Goal: Task Accomplishment & Management: Use online tool/utility

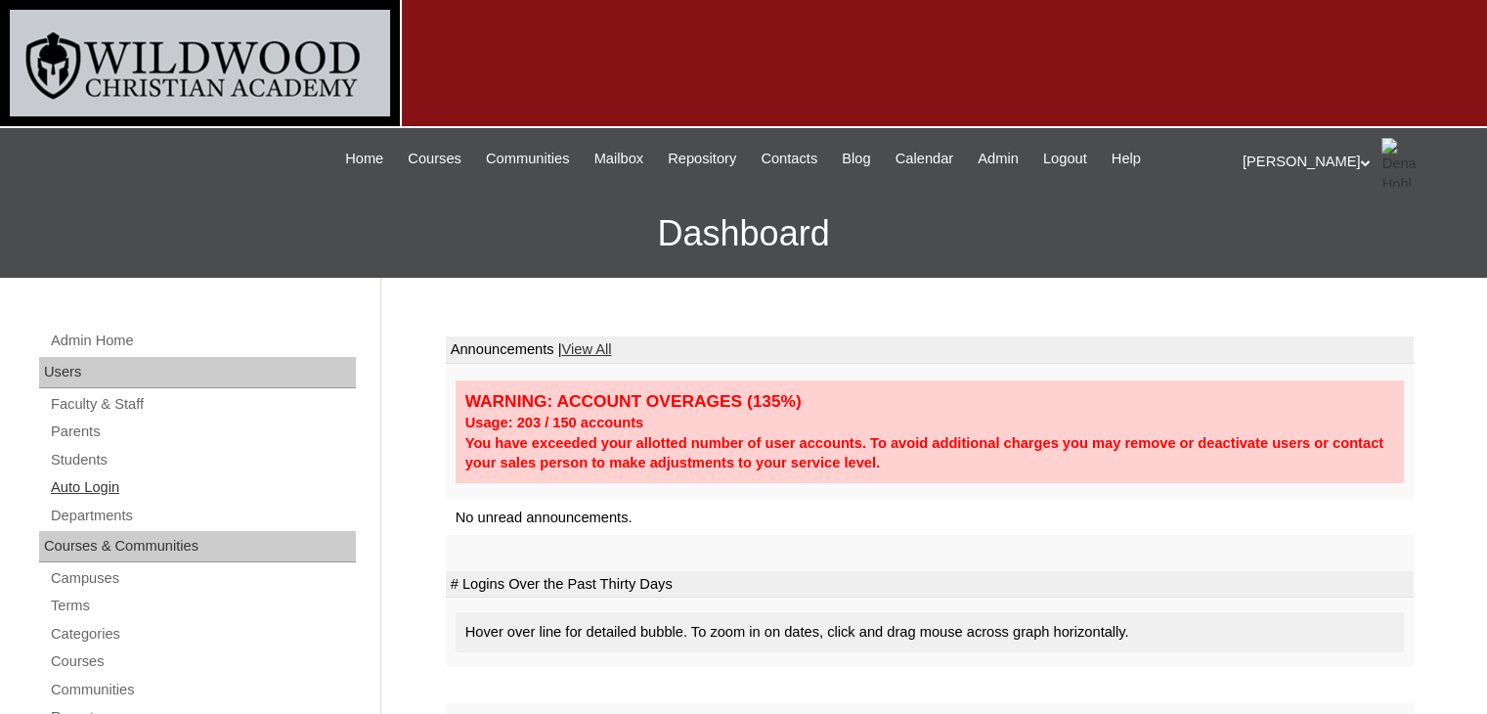
click at [111, 483] on link "Auto Login" at bounding box center [202, 487] width 307 height 24
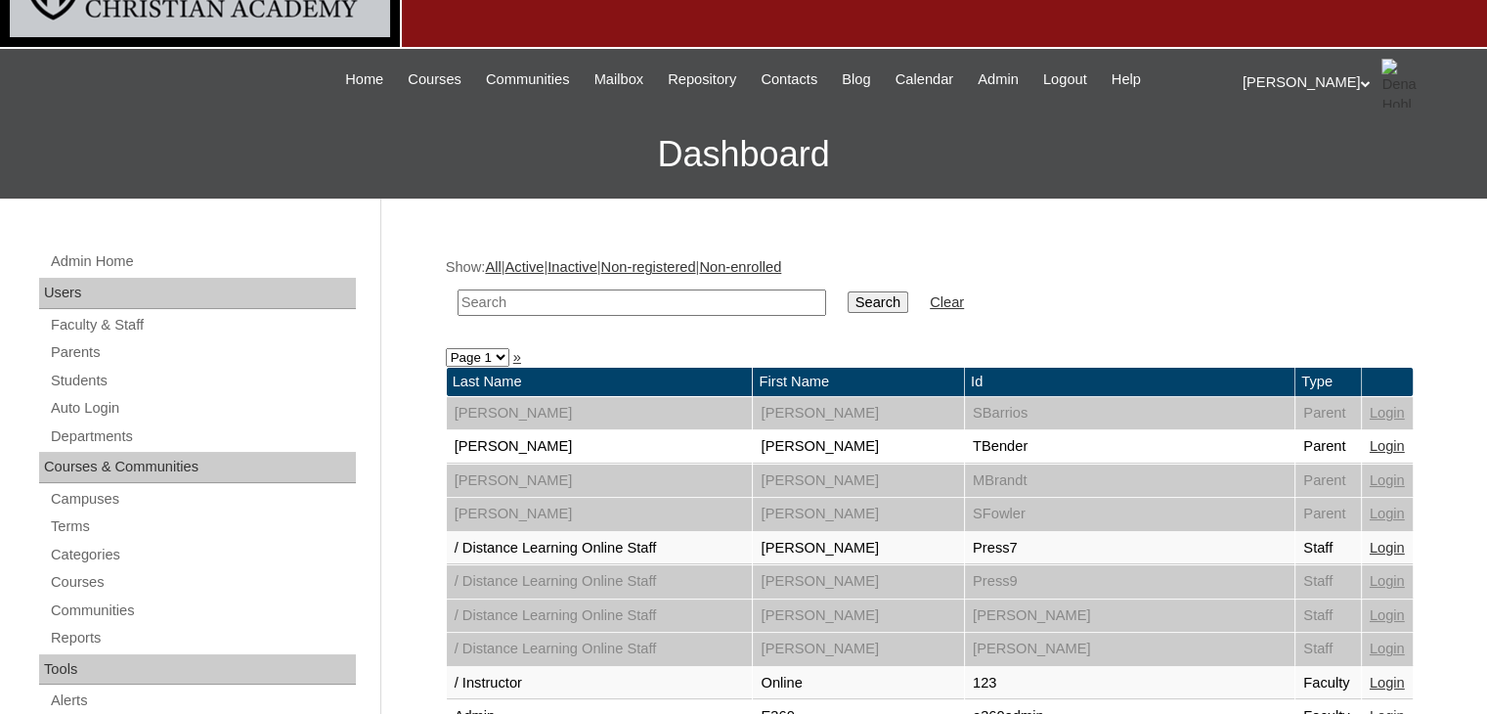
scroll to position [5, 0]
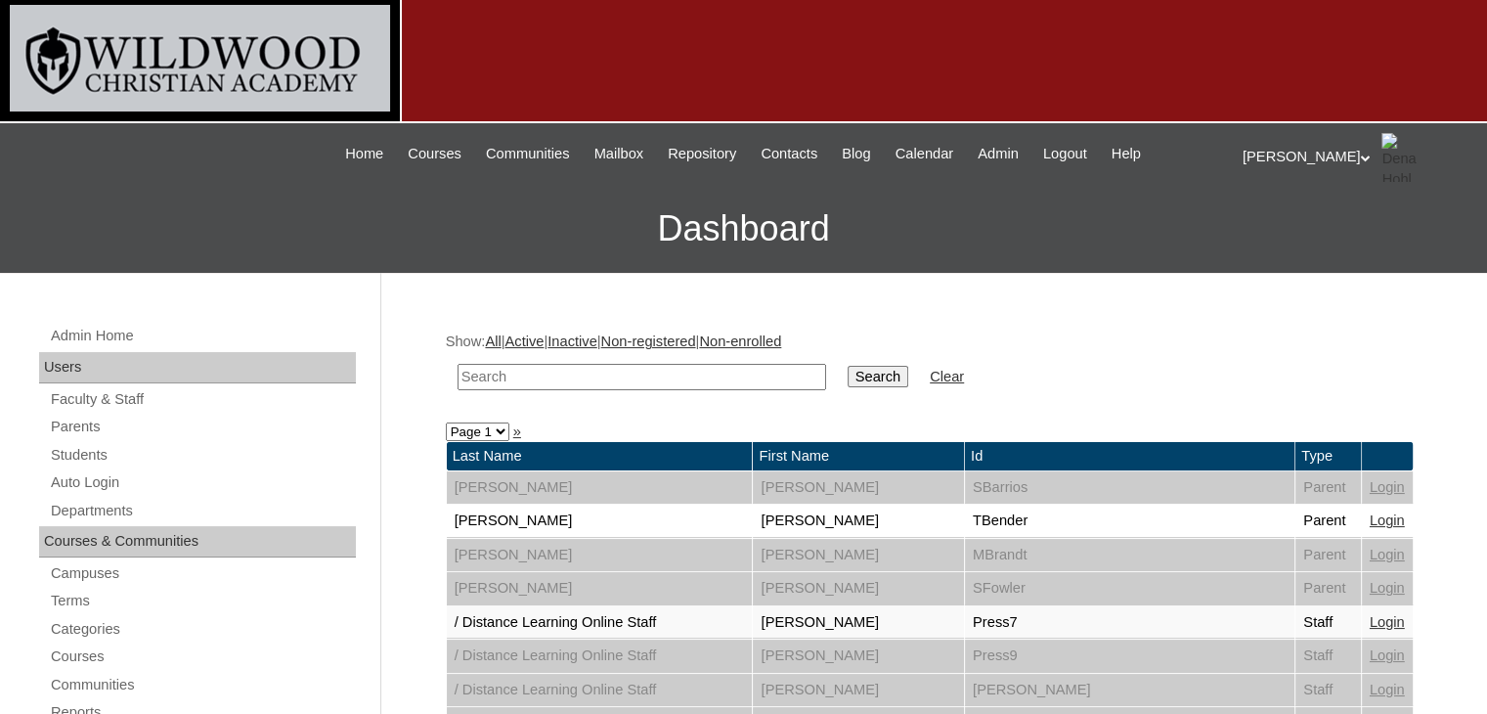
click at [526, 380] on input "text" at bounding box center [642, 377] width 369 height 26
type input "martinez"
click at [848, 378] on input "Search" at bounding box center [878, 377] width 61 height 22
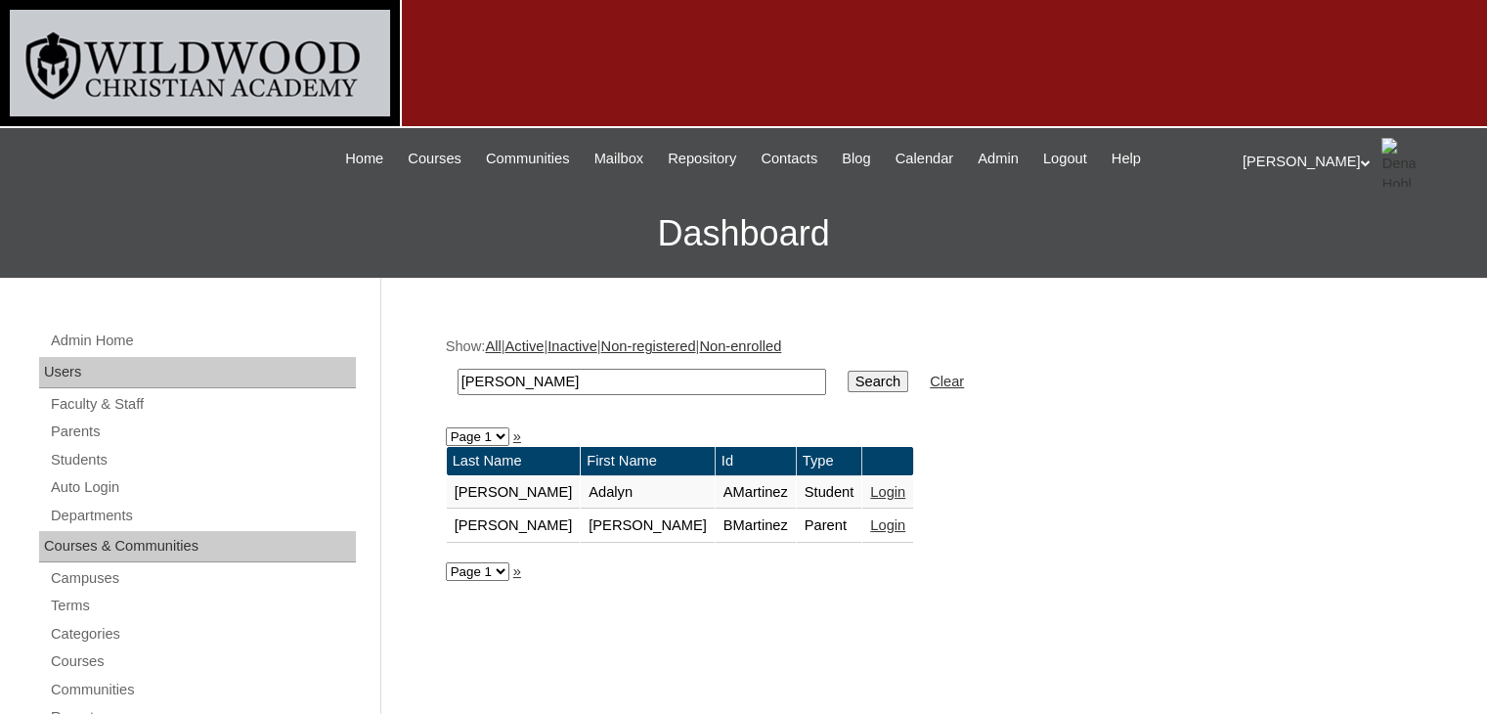
click at [870, 521] on link "Login" at bounding box center [887, 525] width 35 height 16
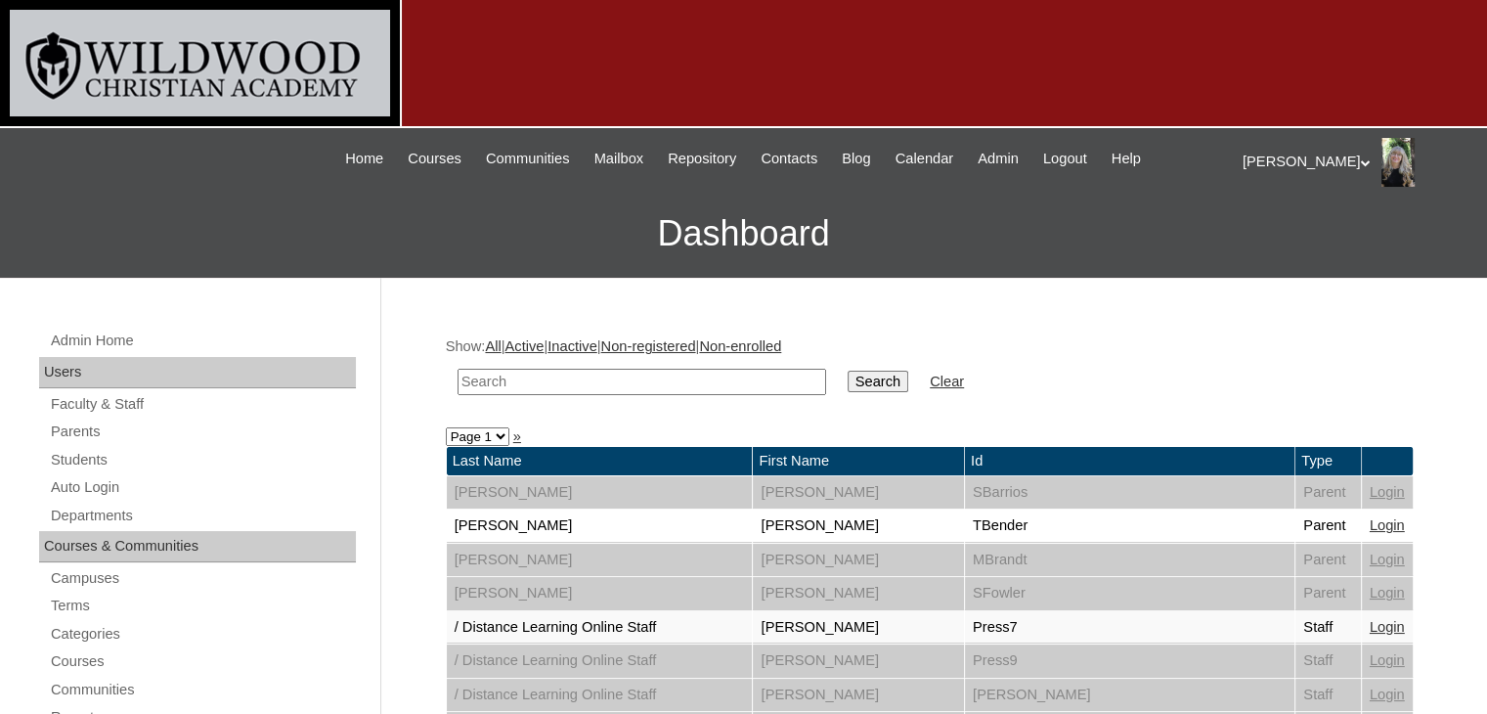
click at [712, 371] on input "text" at bounding box center [642, 382] width 369 height 26
type input "[PERSON_NAME]"
click at [848, 386] on input "Search" at bounding box center [878, 382] width 61 height 22
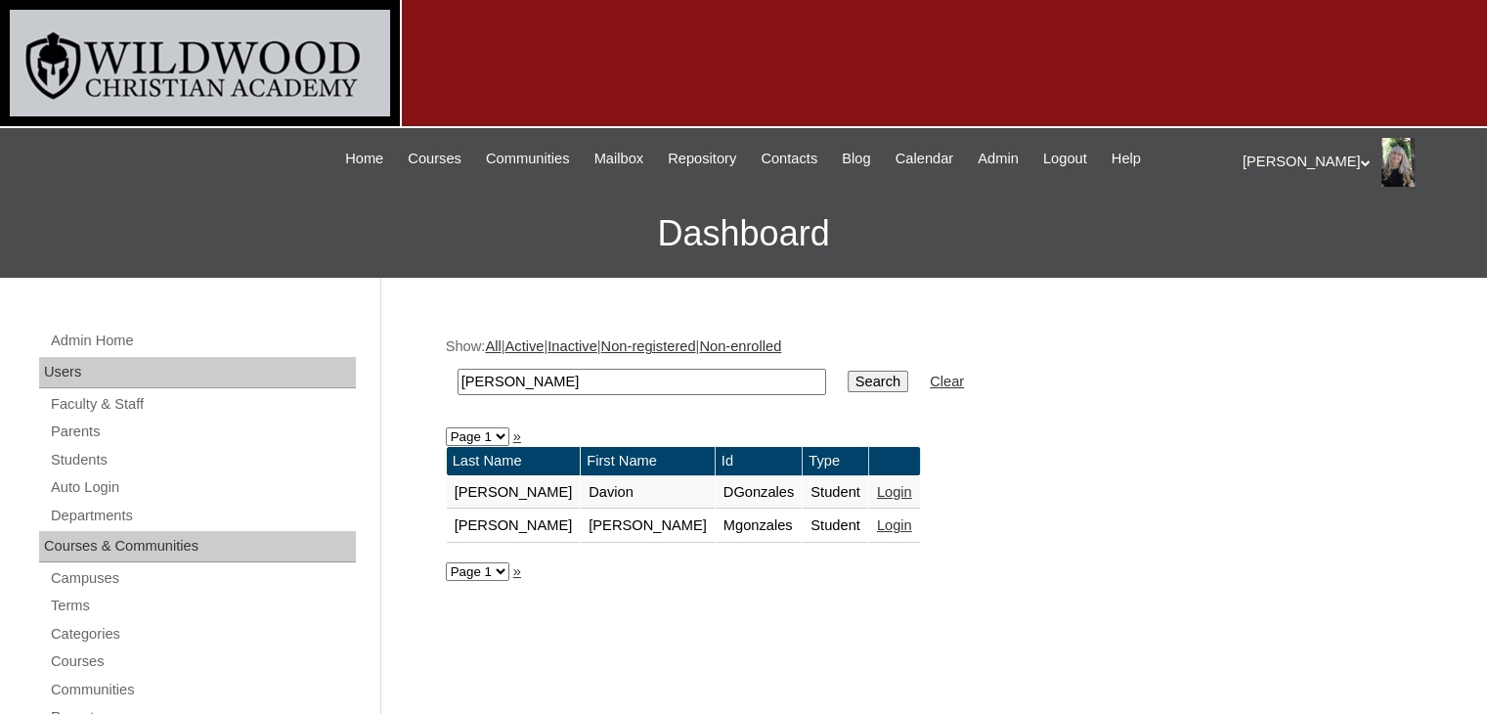
click at [877, 521] on link "Login" at bounding box center [894, 525] width 35 height 16
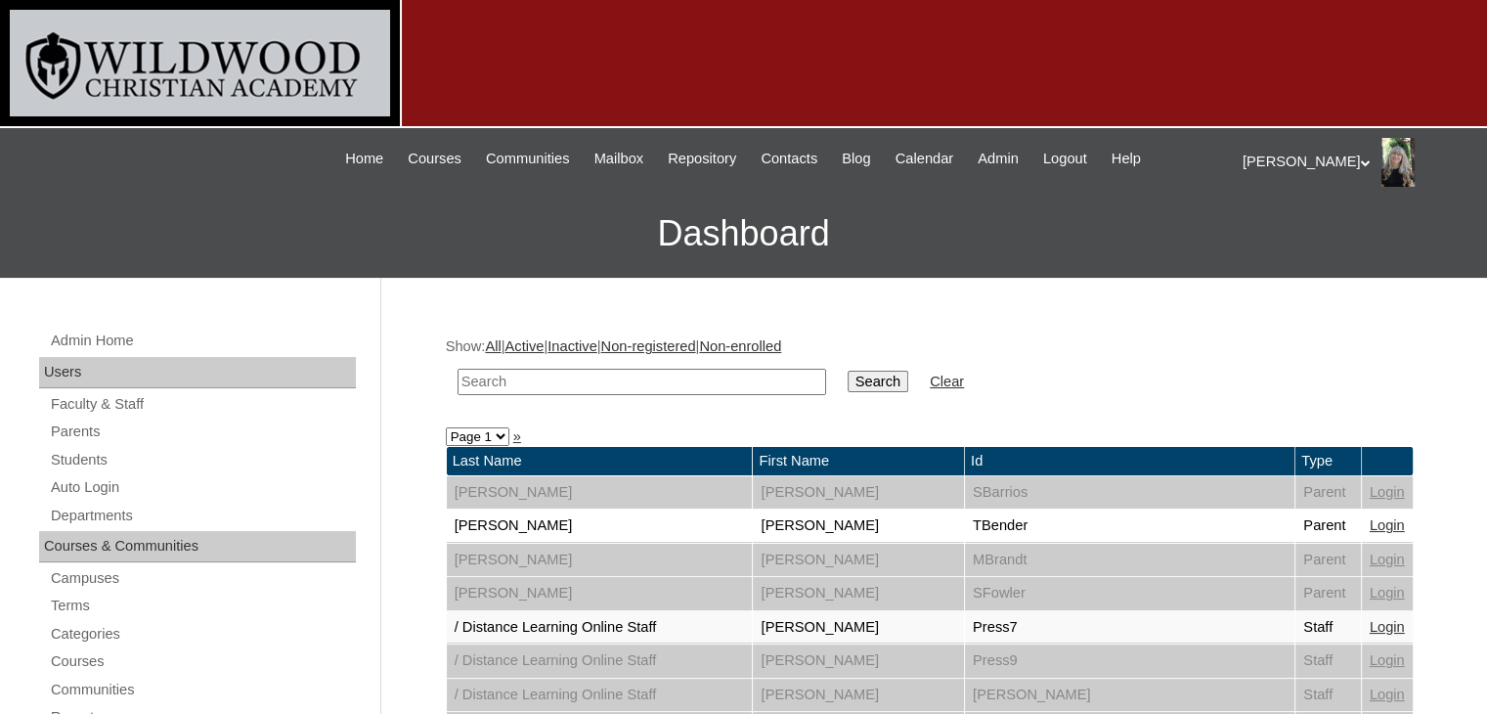
click at [577, 384] on input "text" at bounding box center [642, 382] width 369 height 26
type input "[PERSON_NAME]"
click at [848, 381] on input "Search" at bounding box center [878, 382] width 61 height 22
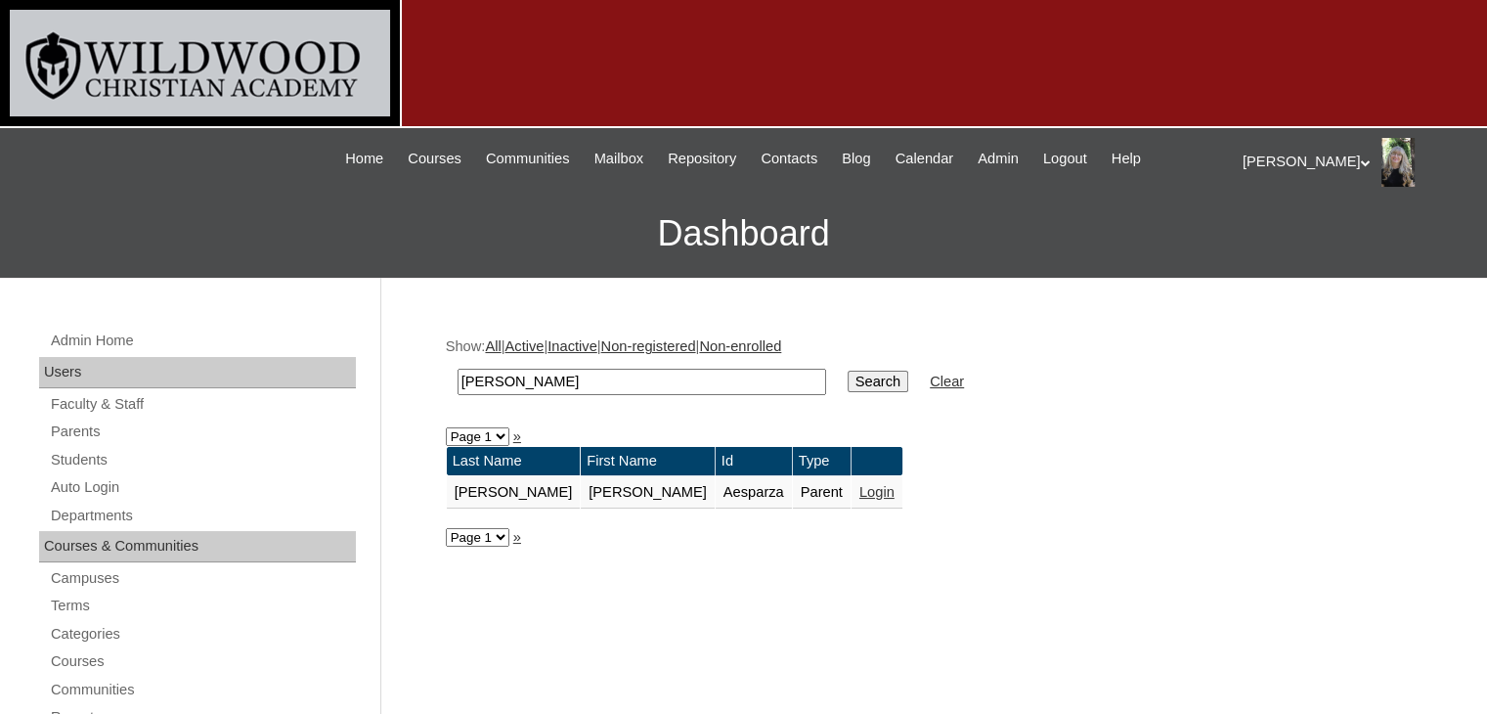
click at [860, 488] on link "Login" at bounding box center [877, 492] width 35 height 16
